Goal: Task Accomplishment & Management: Manage account settings

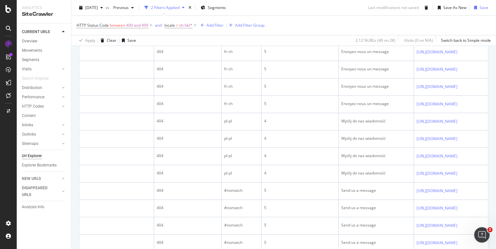
scroll to position [75, 0]
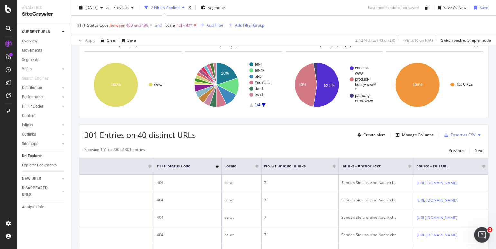
click at [195, 26] on icon at bounding box center [194, 25] width 5 height 6
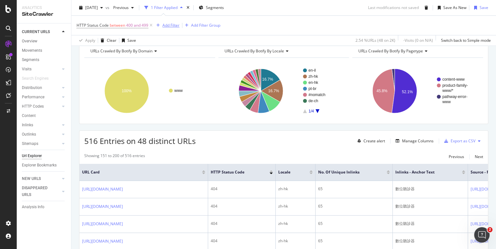
scroll to position [75, 0]
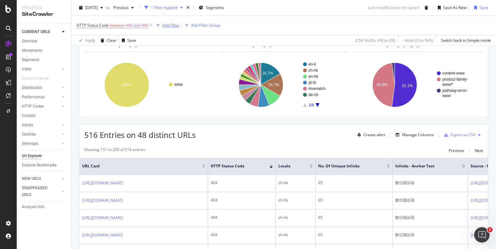
click at [168, 25] on div "Add Filter" at bounding box center [170, 25] width 17 height 5
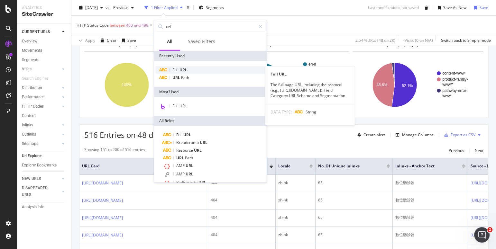
type input "url"
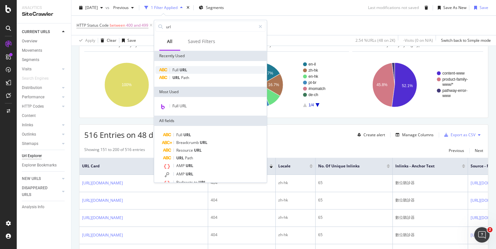
click at [186, 69] on span "URL" at bounding box center [184, 69] width 8 height 5
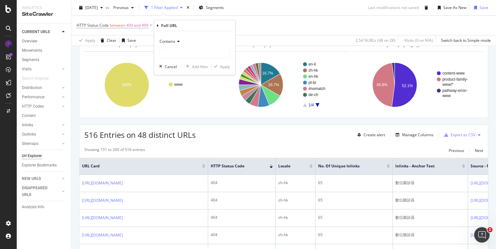
click at [180, 59] on div "Contains Cancel Add filter Apply" at bounding box center [194, 53] width 81 height 44
click at [179, 55] on input "text" at bounding box center [195, 53] width 70 height 10
type input "/contact/"
click at [232, 66] on div "Contains /contact/ Cancel Add filter Apply" at bounding box center [194, 53] width 81 height 44
click at [225, 66] on div "Apply" at bounding box center [225, 66] width 10 height 5
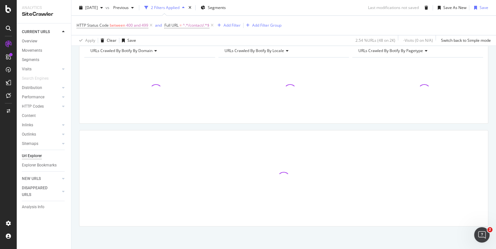
scroll to position [69, 0]
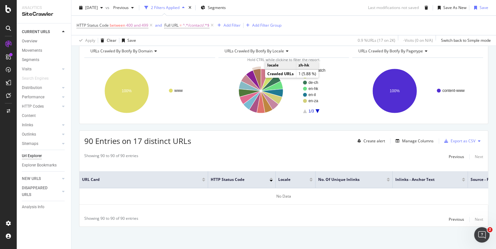
click at [257, 77] on icon "A chart." at bounding box center [257, 80] width 8 height 22
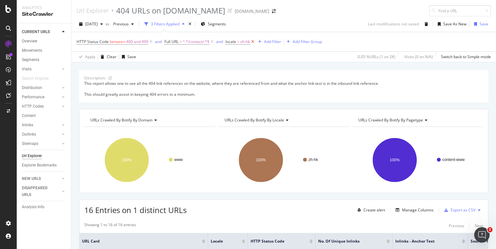
click at [253, 42] on icon at bounding box center [252, 42] width 5 height 6
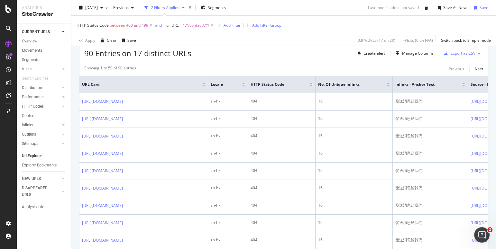
scroll to position [154, 0]
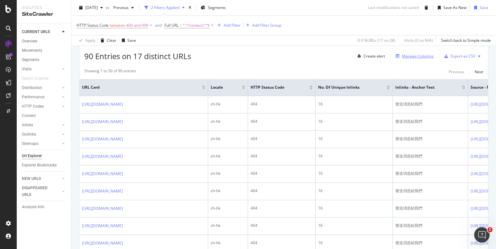
click at [415, 57] on div "Manage Columns" at bounding box center [418, 55] width 32 height 5
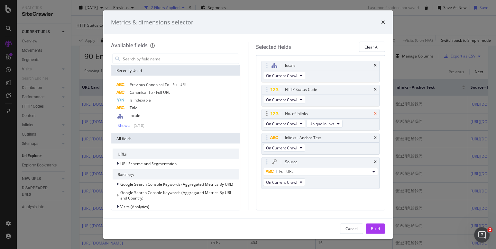
click at [375, 113] on icon "times" at bounding box center [375, 114] width 3 height 4
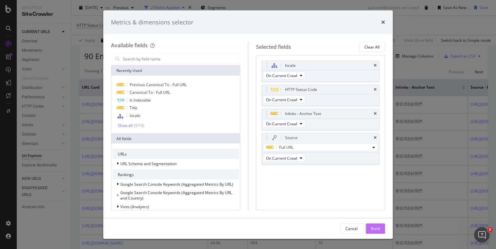
click at [376, 230] on div "Build" at bounding box center [375, 228] width 9 height 5
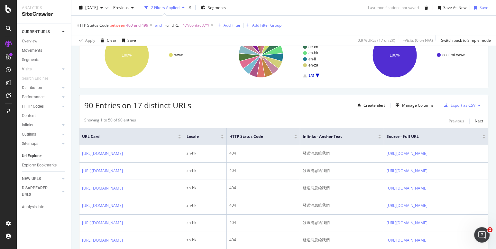
scroll to position [100, 0]
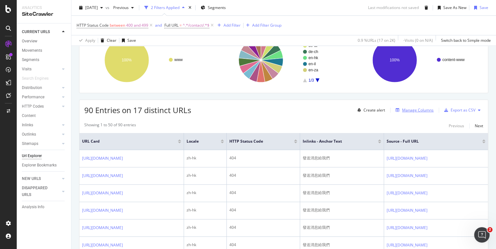
click at [411, 108] on div "Manage Columns" at bounding box center [418, 109] width 32 height 5
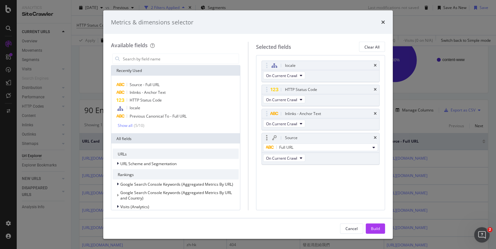
click at [373, 138] on div "Source" at bounding box center [321, 138] width 118 height 9
click at [375, 138] on icon "times" at bounding box center [375, 138] width 3 height 4
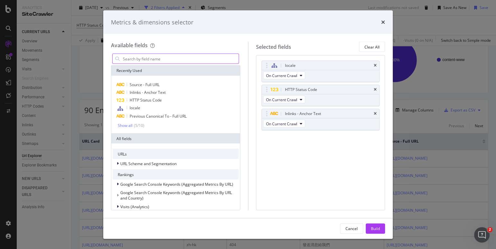
click at [156, 60] on input "modal" at bounding box center [180, 59] width 116 height 10
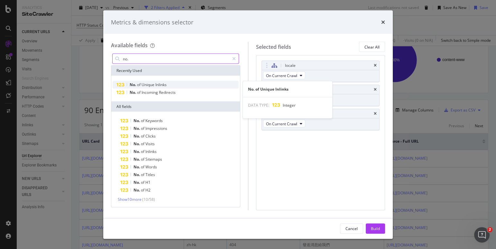
type input "no."
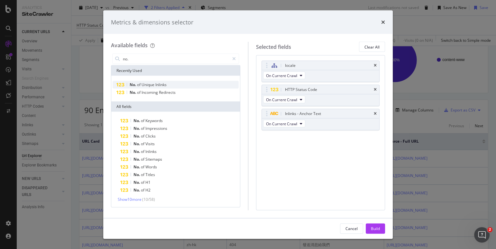
click at [160, 86] on span "Inlinks" at bounding box center [160, 84] width 11 height 5
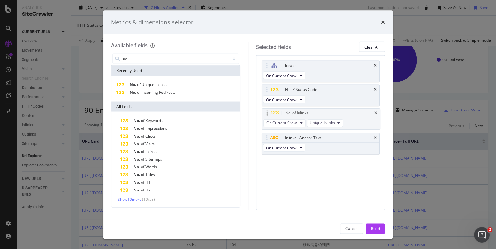
drag, startPoint x: 266, startPoint y: 139, endPoint x: 267, endPoint y: 115, distance: 24.5
click at [267, 115] on body "Analytics SiteCrawler CURRENT URLS Overview Movements Segments Visits Analysis …" at bounding box center [248, 124] width 496 height 249
click at [377, 136] on div "Inlinks - Anchor Text" at bounding box center [321, 138] width 118 height 9
click at [375, 137] on icon "times" at bounding box center [375, 138] width 3 height 4
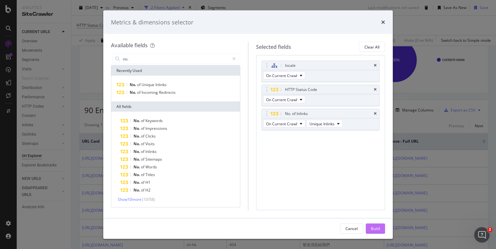
click at [375, 228] on div "Build" at bounding box center [375, 228] width 9 height 5
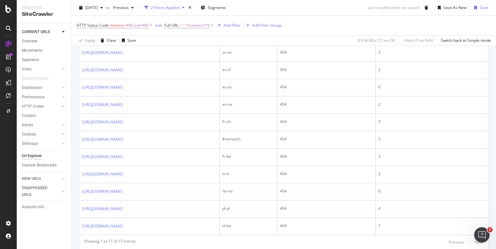
scroll to position [332, 0]
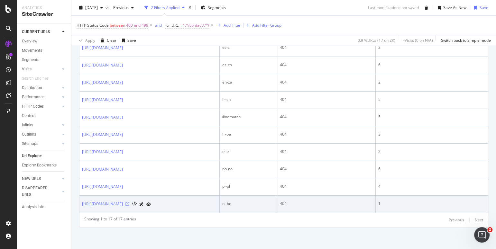
click at [129, 203] on icon at bounding box center [127, 204] width 4 height 4
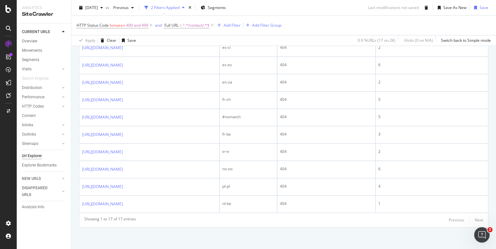
scroll to position [114, 0]
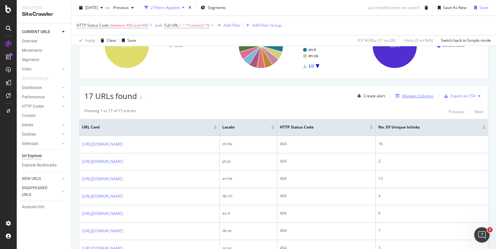
click at [419, 96] on div "Manage Columns" at bounding box center [418, 95] width 32 height 5
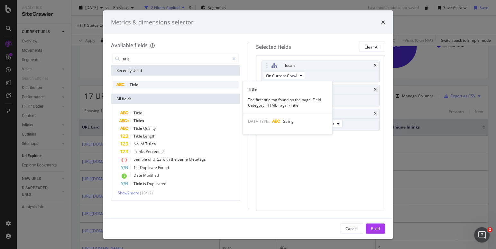
type input "title"
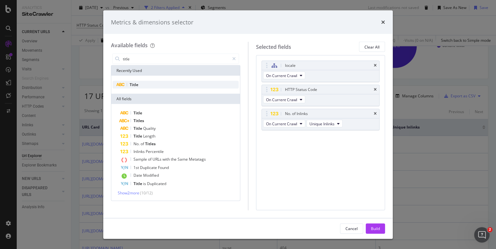
click at [210, 82] on div "Title" at bounding box center [176, 85] width 126 height 8
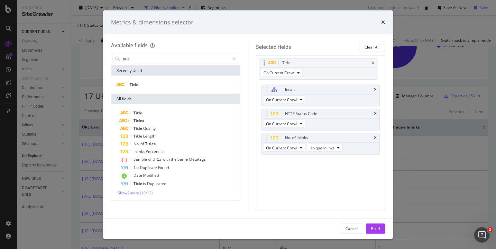
drag, startPoint x: 267, startPoint y: 134, endPoint x: 264, endPoint y: 60, distance: 75.0
click at [264, 60] on body "Analytics SiteCrawler CURRENT URLS Overview Movements Segments Visits Analysis …" at bounding box center [248, 124] width 496 height 249
click at [378, 226] on div "Build" at bounding box center [375, 228] width 9 height 5
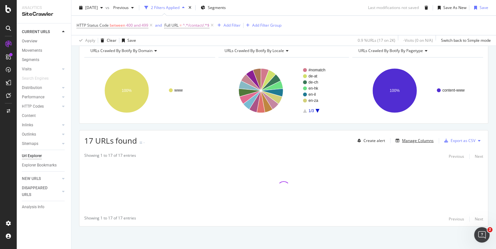
scroll to position [69, 0]
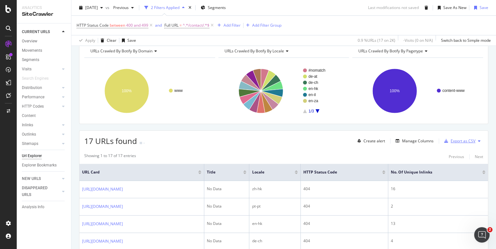
click at [453, 144] on div "Export as CSV" at bounding box center [459, 141] width 34 height 10
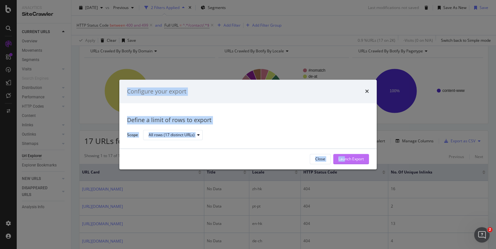
drag, startPoint x: 337, startPoint y: 173, endPoint x: 344, endPoint y: 158, distance: 16.8
click at [344, 158] on div "Configure your export Define a limit of rows to export Scope All rows (17 disti…" at bounding box center [248, 124] width 496 height 249
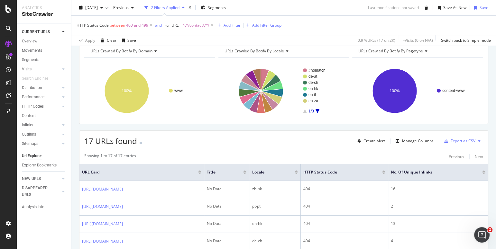
click at [344, 158] on div "Showing 1 to 17 of 17 entries Previous Next" at bounding box center [283, 157] width 409 height 8
click at [456, 141] on div "Export as CSV" at bounding box center [463, 140] width 25 height 5
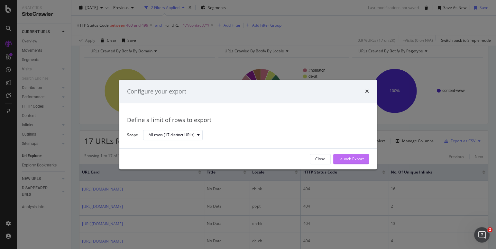
click at [346, 161] on div "Launch Export" at bounding box center [350, 159] width 25 height 5
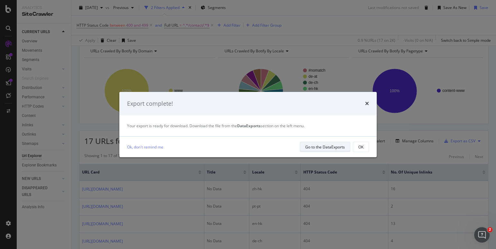
click at [326, 145] on div "Go to the DataExports" at bounding box center [325, 146] width 40 height 5
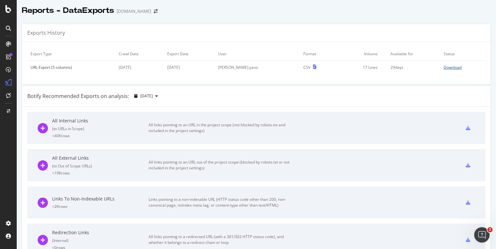
click at [444, 68] on div "Download" at bounding box center [453, 67] width 18 height 5
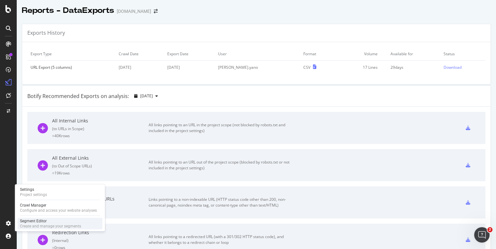
click at [29, 227] on div "Create and manage your segments" at bounding box center [50, 226] width 61 height 5
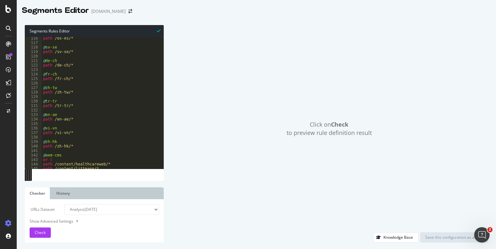
scroll to position [531, 0]
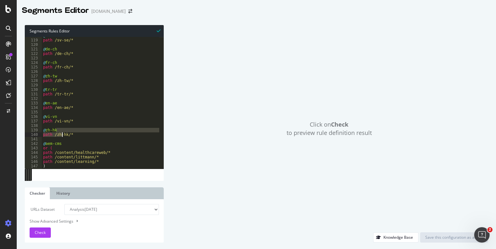
drag, startPoint x: 73, startPoint y: 132, endPoint x: 60, endPoint y: 134, distance: 12.7
click at [60, 134] on div "@ sv-se path /sv-se/* @ de-ch path /de-ch/* @ fr-ch path /fr-ch/* @ zh-tw path …" at bounding box center [124, 101] width 164 height 137
drag, startPoint x: 73, startPoint y: 134, endPoint x: 35, endPoint y: 129, distance: 38.9
click at [35, 129] on div "@zh-hk path /zh-hk/* 118 119 120 121 122 123 124 125 126 127 128 129 130 131 13…" at bounding box center [94, 103] width 139 height 132
click at [77, 134] on div "@ sv-se path /sv-se/* @ de-ch path /de-ch/* @ fr-ch path /fr-ch/* @ zh-tw path …" at bounding box center [100, 103] width 117 height 132
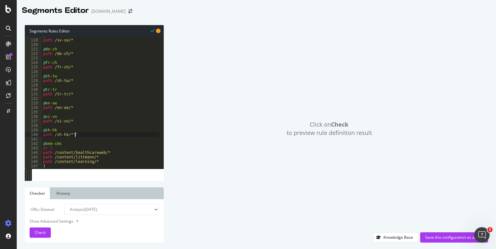
scroll to position [0, 3]
type textarea "path /zh-hk/*"
type textarea "V"
paste textarea "path /zh-hk/*"
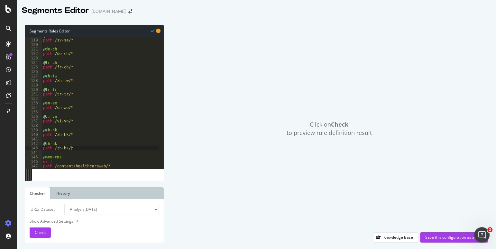
click at [56, 144] on div "@ sv-se path /sv-se/* @ de-ch path /de-ch/* @ fr-ch path /fr-ch/* @ zh-tw path …" at bounding box center [124, 101] width 164 height 137
click at [67, 146] on div "@ sv-se path /sv-se/* @ de-ch path /de-ch/* @ fr-ch path /fr-ch/* @ zh-tw path …" at bounding box center [124, 101] width 164 height 137
drag, startPoint x: 74, startPoint y: 147, endPoint x: 38, endPoint y: 144, distance: 35.9
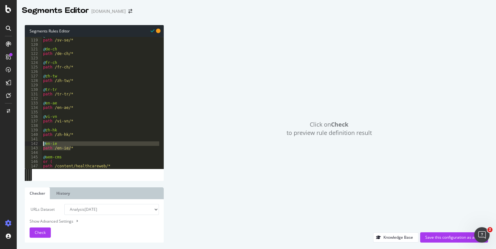
click at [38, 144] on div "path /en-ie/* 118 119 120 121 122 123 124 125 126 127 128 129 130 131 132 133 1…" at bounding box center [94, 103] width 139 height 132
type textarea "@en-ie path /en-ie/*"
click at [431, 237] on div "Save this configuration as active" at bounding box center [454, 237] width 58 height 5
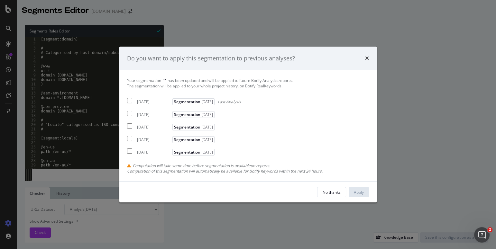
click at [130, 102] on input "modal" at bounding box center [129, 100] width 5 height 5
checkbox input "true"
click at [129, 114] on input "modal" at bounding box center [129, 113] width 5 height 5
checkbox input "true"
click at [354, 193] on div "Apply" at bounding box center [359, 192] width 10 height 5
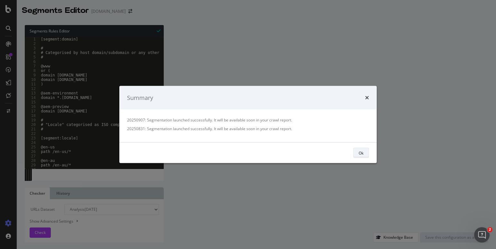
click at [360, 151] on div "Ok" at bounding box center [361, 152] width 5 height 5
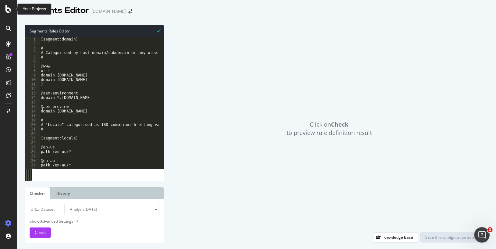
click at [9, 7] on icon at bounding box center [8, 9] width 6 height 8
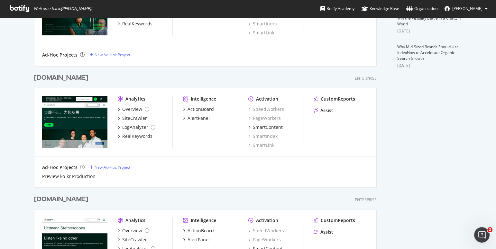
scroll to position [288, 0]
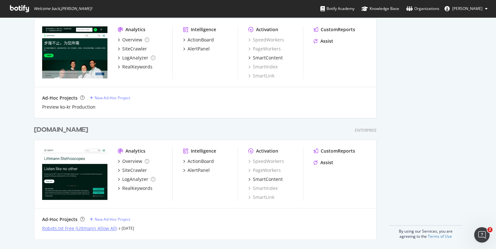
click at [53, 228] on div "Robots.txt Free (Littmann Allow All)" at bounding box center [79, 229] width 75 height 6
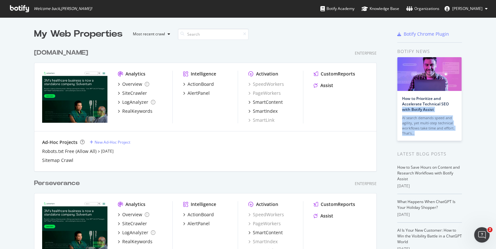
drag, startPoint x: 489, startPoint y: 105, endPoint x: 486, endPoint y: 136, distance: 32.0
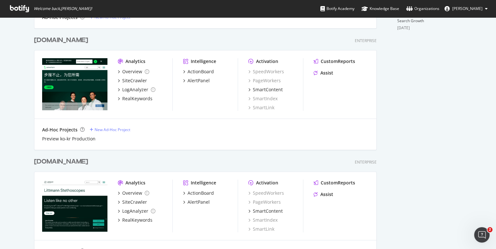
scroll to position [288, 0]
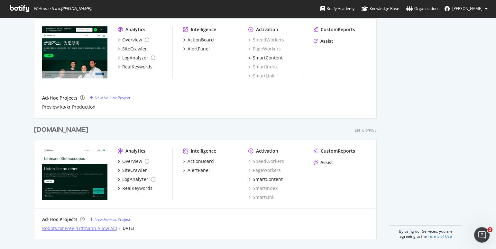
click at [95, 226] on div "Robots.txt Free (Littmann Allow All)" at bounding box center [79, 229] width 75 height 6
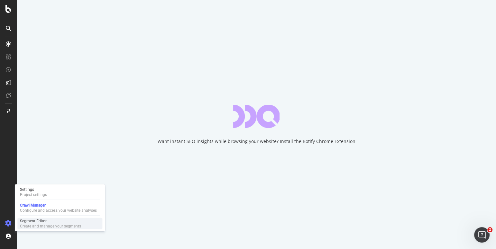
click at [31, 220] on div "Segment Editor" at bounding box center [50, 221] width 61 height 5
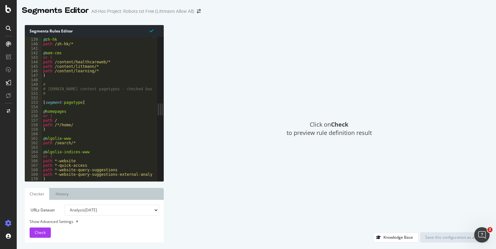
scroll to position [614, 0]
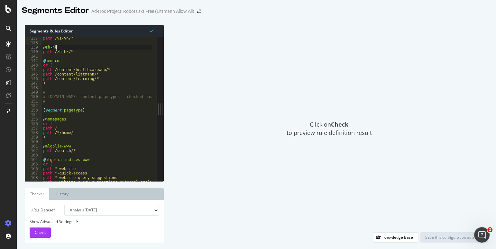
click at [85, 50] on div "path /vi-vn/* @ zh-hk path /zh-hk/* @ aem-cms or ( path /content/healthcareweb/…" at bounding box center [124, 110] width 164 height 149
click at [85, 52] on div "path /vi-vn/* @ zh-hk path /zh-hk/* @ aem-cms or ( path /content/healthcareweb/…" at bounding box center [124, 110] width 164 height 149
type textarea "path /zh-hk/*"
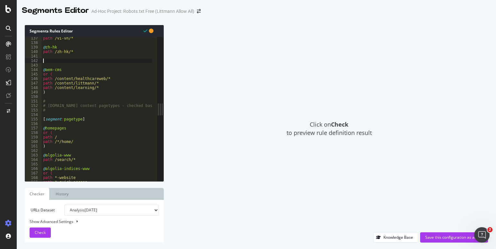
paste textarea "path /en-ie/*"
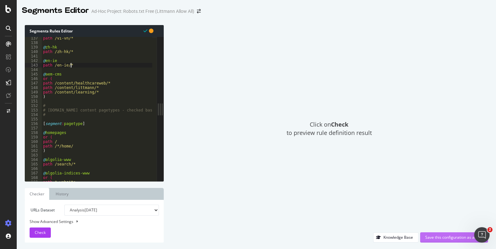
type textarea "path /en-ie/*"
click at [428, 238] on div "Save this configuration as active" at bounding box center [454, 237] width 58 height 5
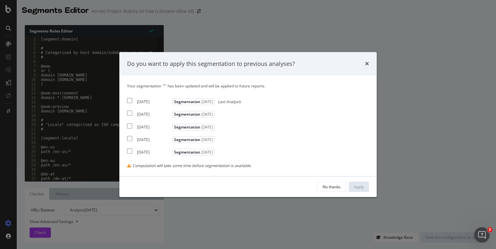
click at [129, 101] on input "modal" at bounding box center [129, 100] width 5 height 5
checkbox input "true"
click at [129, 115] on input "modal" at bounding box center [129, 113] width 5 height 5
checkbox input "true"
click at [363, 185] on div "Apply" at bounding box center [359, 186] width 10 height 5
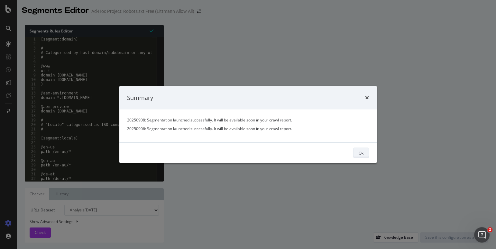
click at [366, 152] on button "Ok" at bounding box center [361, 153] width 16 height 10
